Goal: Transaction & Acquisition: Download file/media

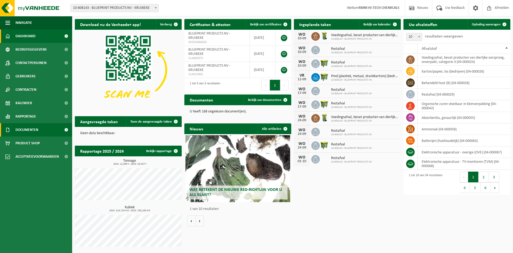
click at [34, 129] on span "Documenten" at bounding box center [27, 129] width 23 height 13
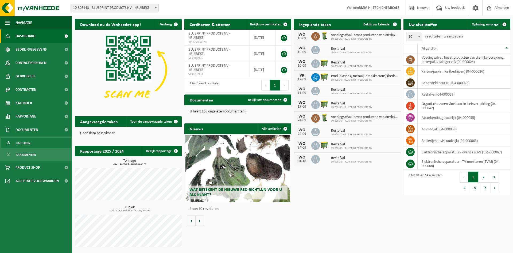
click at [28, 144] on span "Facturen" at bounding box center [23, 143] width 14 height 10
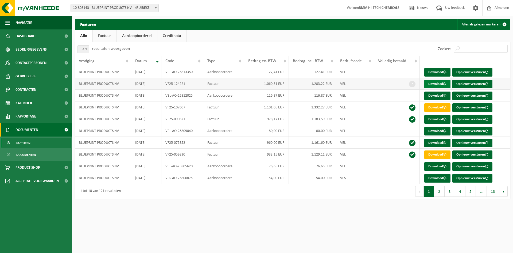
click at [435, 83] on link "Download" at bounding box center [437, 84] width 26 height 9
click at [25, 117] on span "Rapportage" at bounding box center [26, 116] width 21 height 13
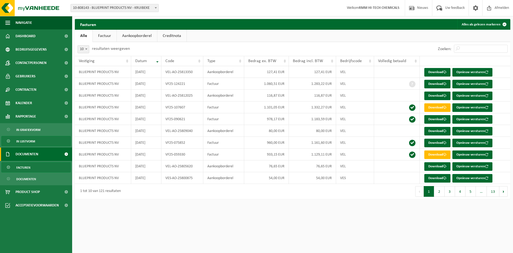
click at [27, 141] on span "In lijstvorm" at bounding box center [25, 141] width 19 height 10
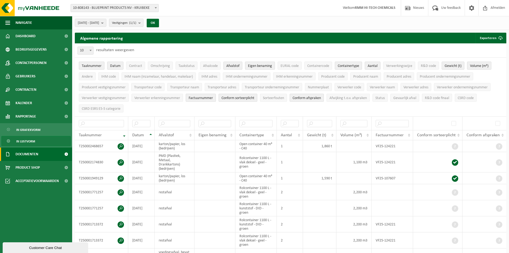
click at [29, 154] on span "Documenten" at bounding box center [27, 153] width 23 height 13
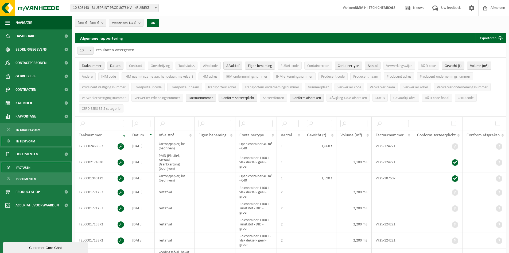
click at [28, 168] on span "Facturen" at bounding box center [23, 167] width 14 height 10
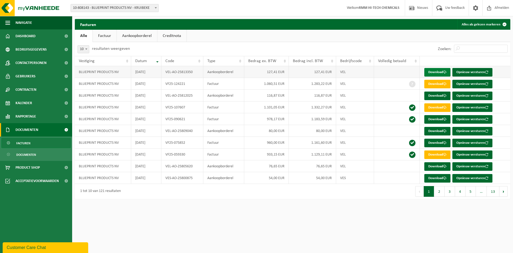
click at [434, 72] on link "Download" at bounding box center [437, 72] width 26 height 9
